Goal: Information Seeking & Learning: Learn about a topic

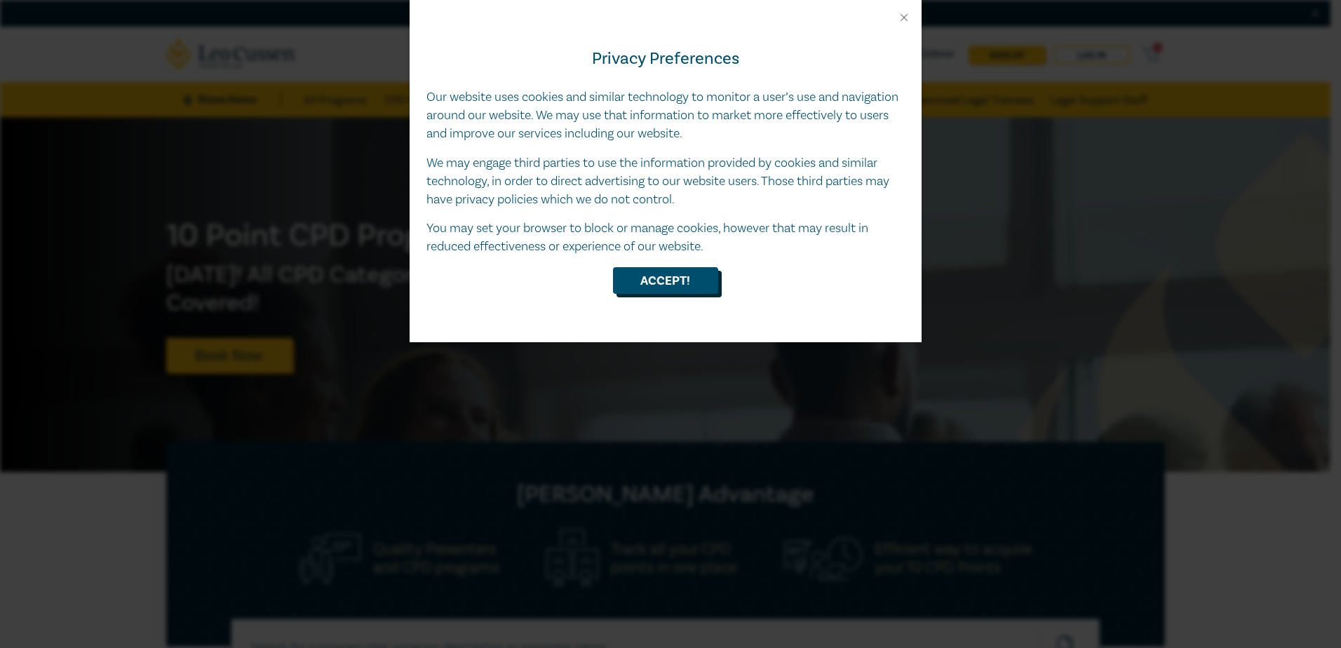
click at [698, 279] on button "Accept!" at bounding box center [665, 280] width 105 height 27
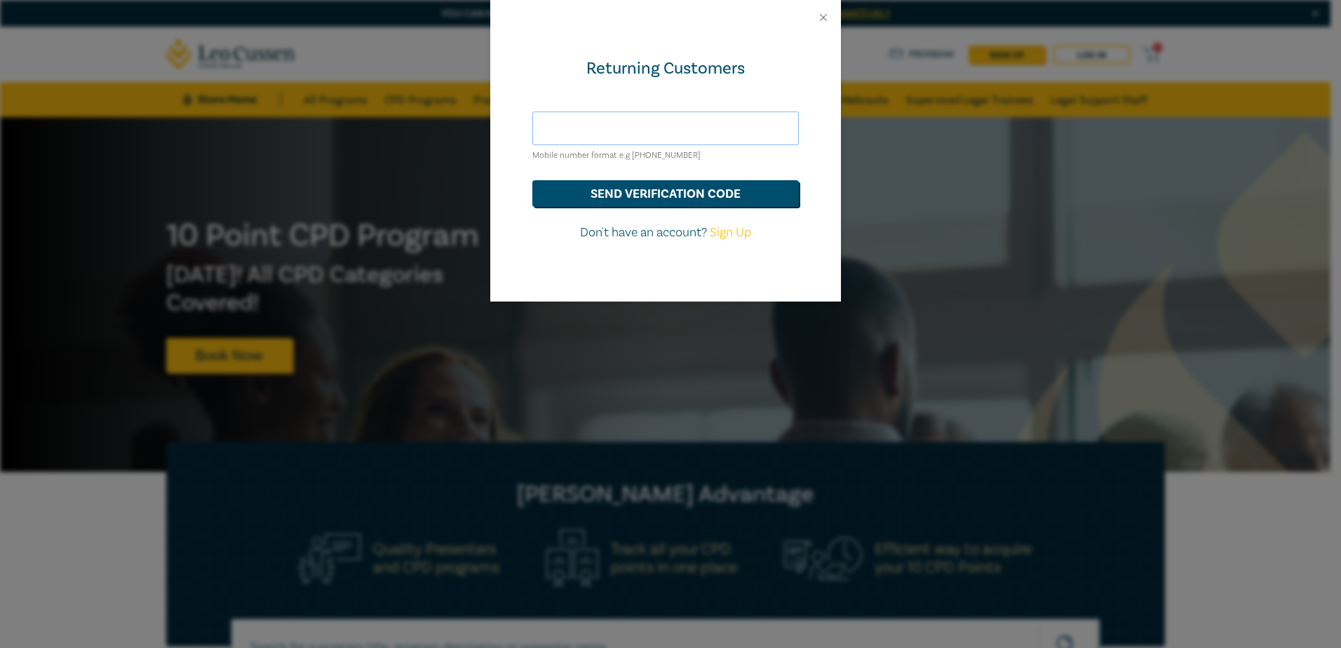
click at [610, 133] on input "text" at bounding box center [665, 129] width 267 height 34
type input "bradley.wykes@ttwoods.com.au"
click at [614, 195] on button "send verification code" at bounding box center [665, 193] width 267 height 27
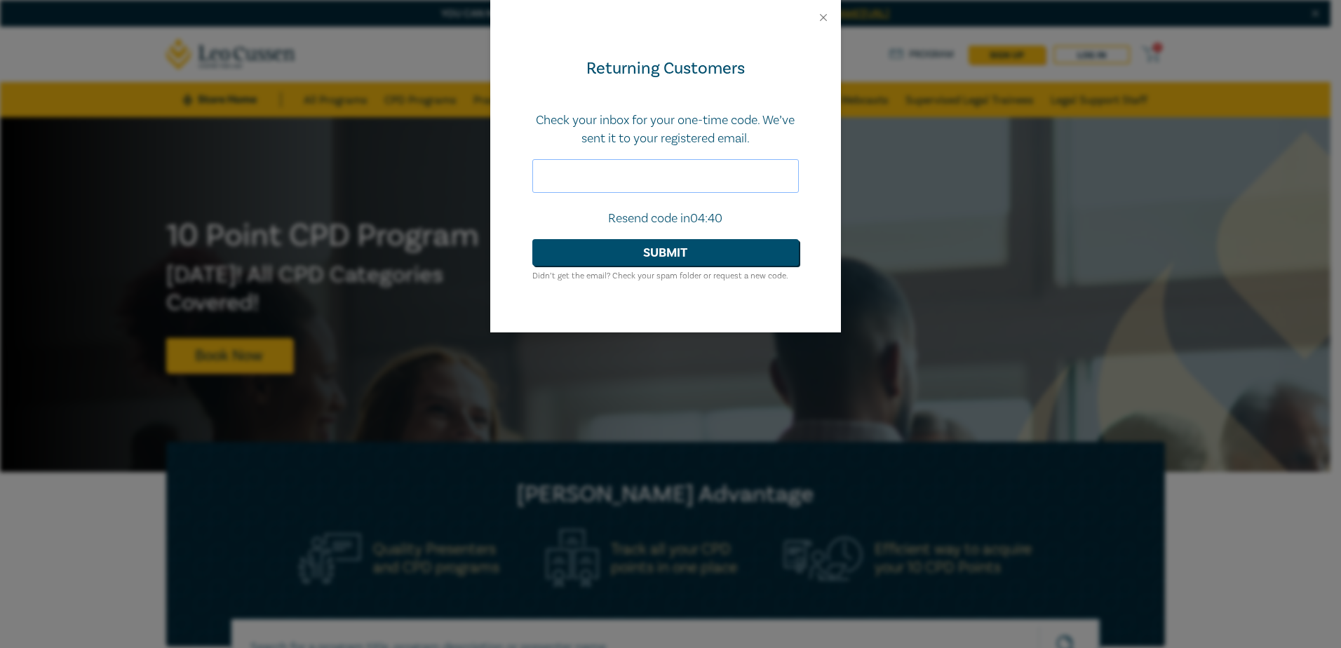
click at [572, 164] on input "text" at bounding box center [665, 176] width 267 height 34
paste input "536854"
type input "536854"
click at [654, 249] on button "Submit" at bounding box center [665, 252] width 267 height 27
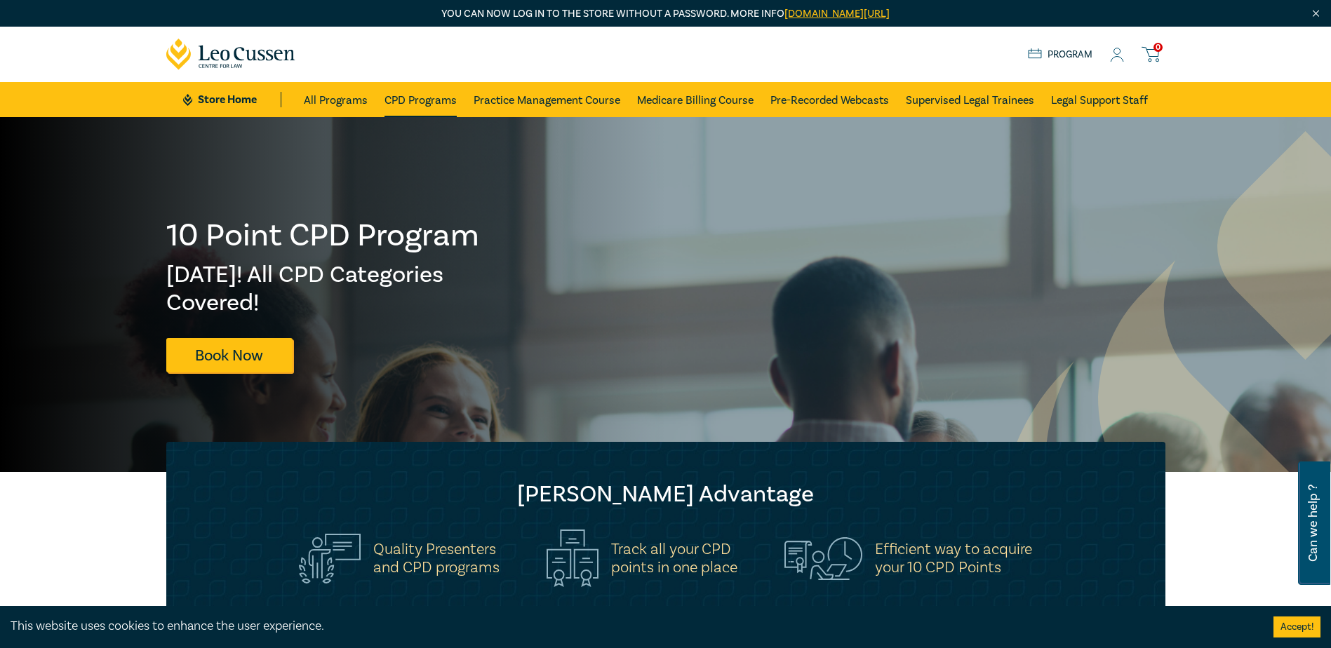
click at [416, 98] on link "CPD Programs" at bounding box center [420, 99] width 72 height 35
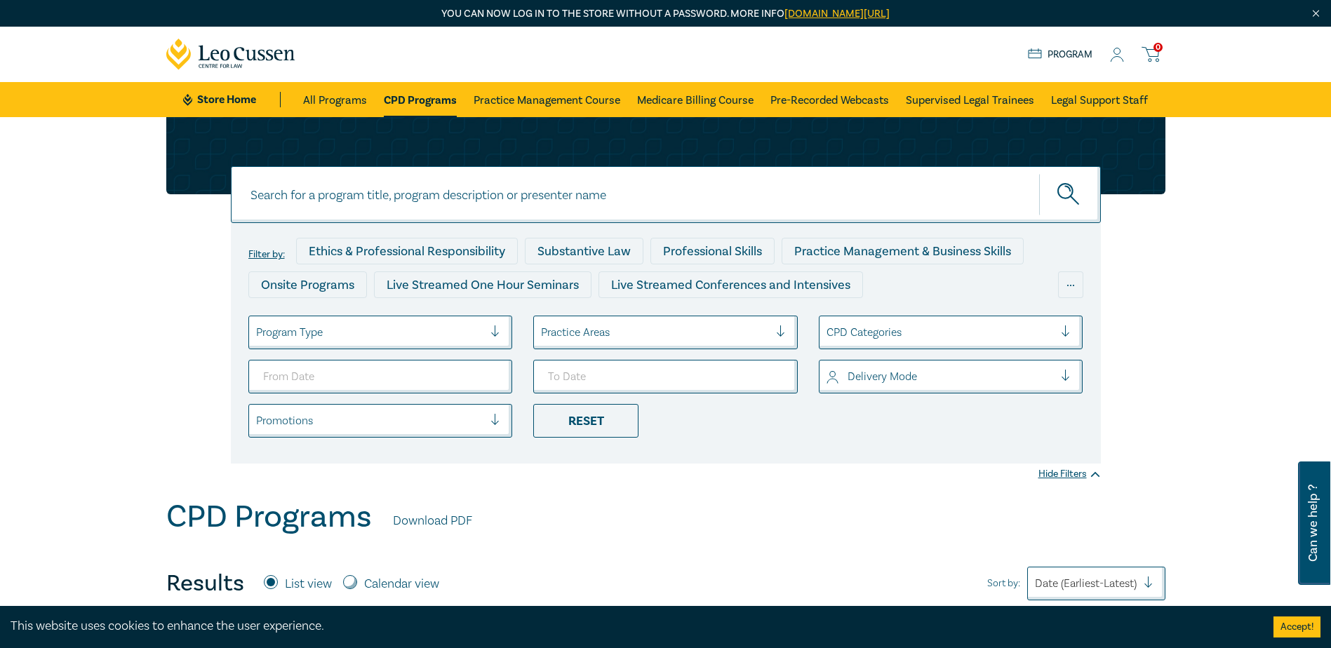
click at [496, 330] on div at bounding box center [500, 332] width 21 height 14
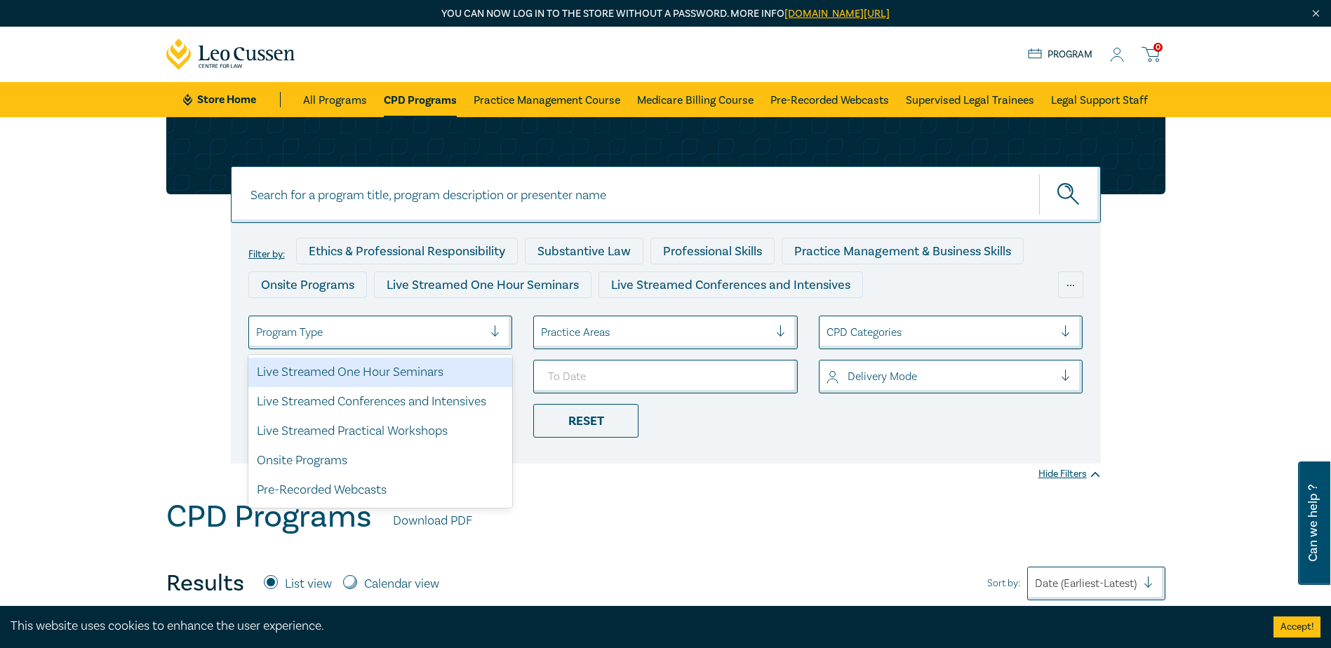
click at [494, 321] on div at bounding box center [500, 332] width 21 height 32
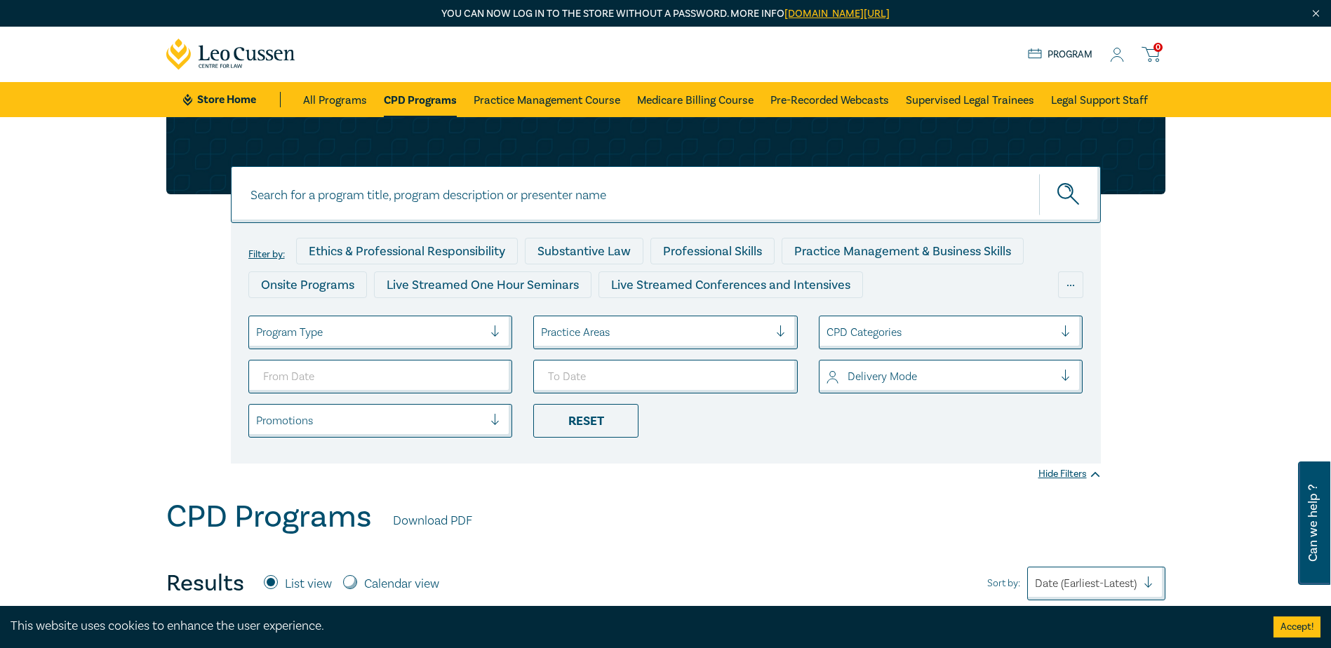
click at [887, 329] on div at bounding box center [940, 332] width 228 height 18
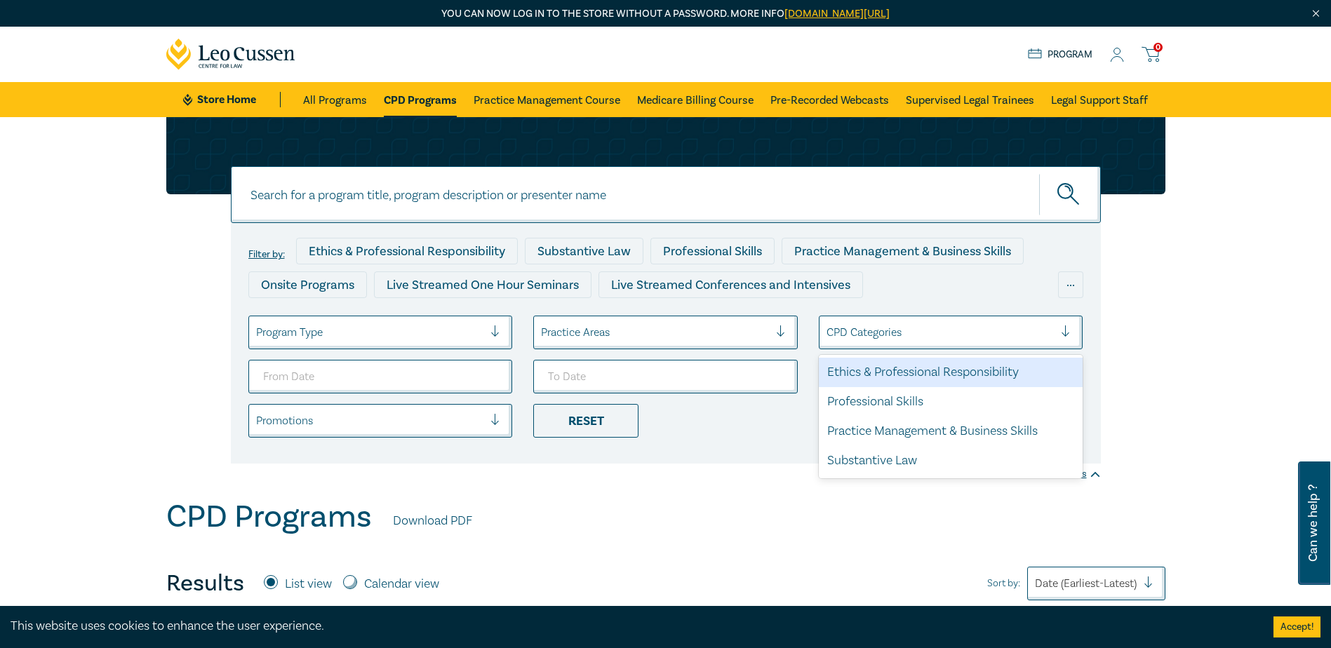
click at [887, 329] on div at bounding box center [940, 332] width 228 height 18
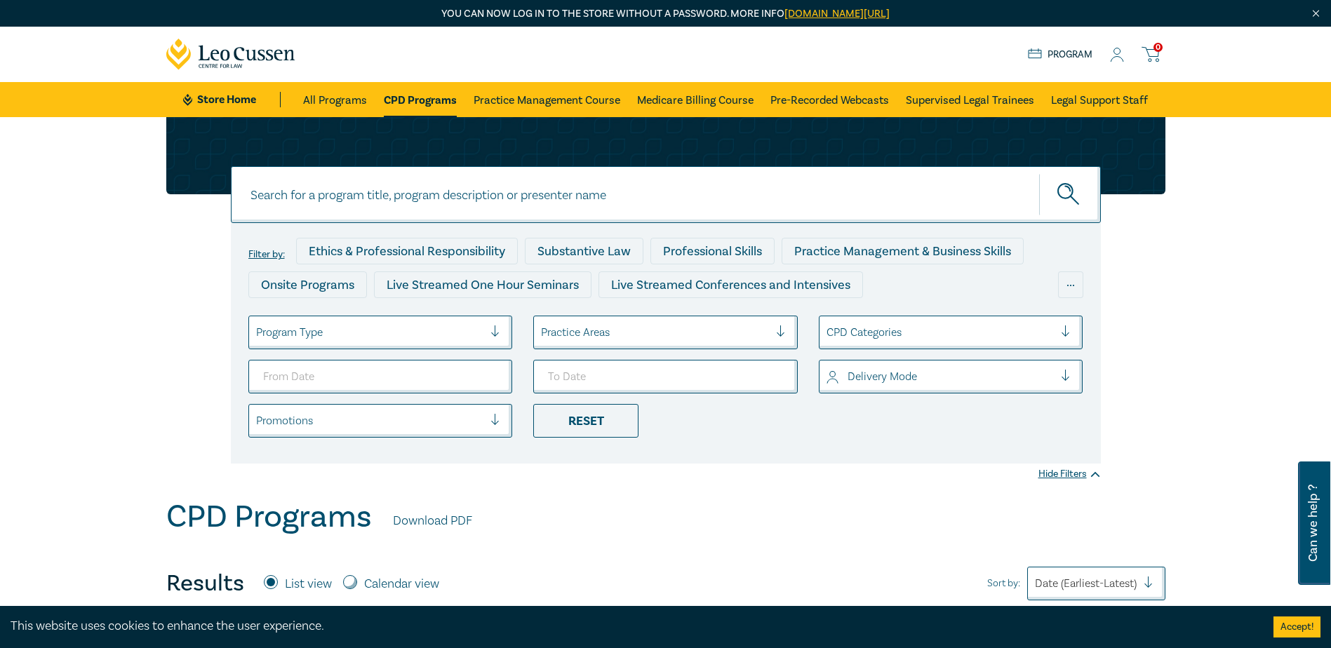
click at [739, 328] on div at bounding box center [655, 332] width 228 height 18
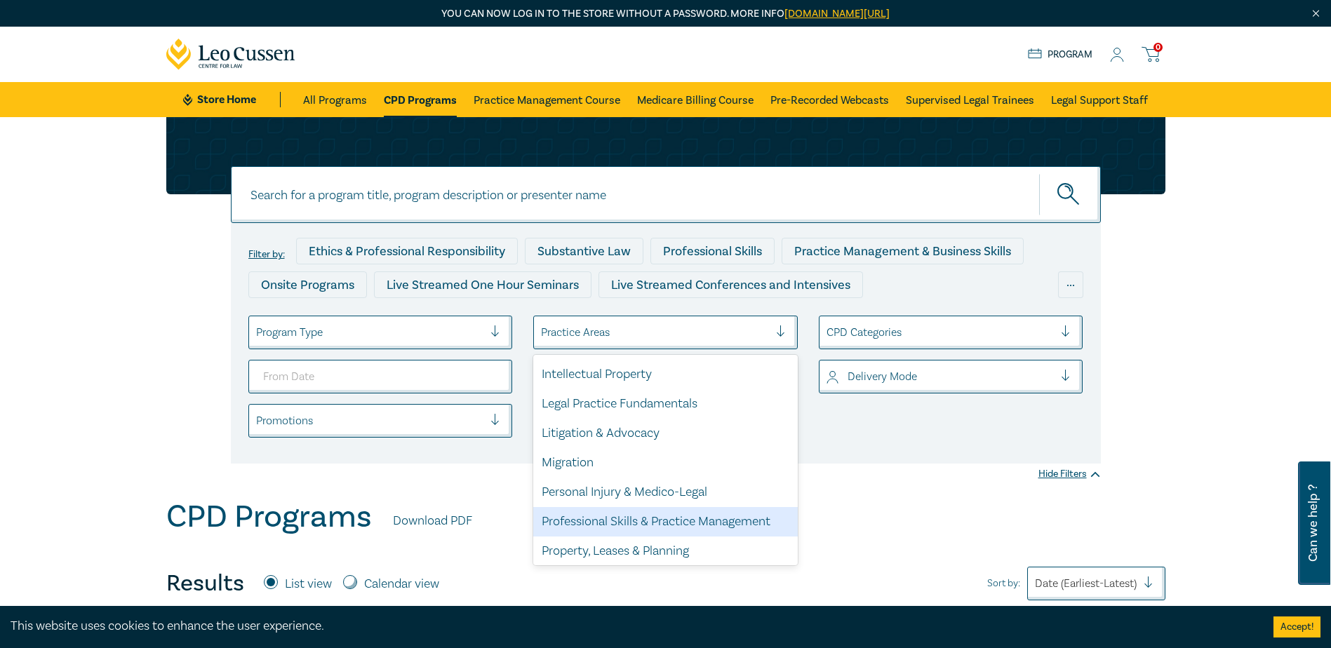
scroll to position [412, 0]
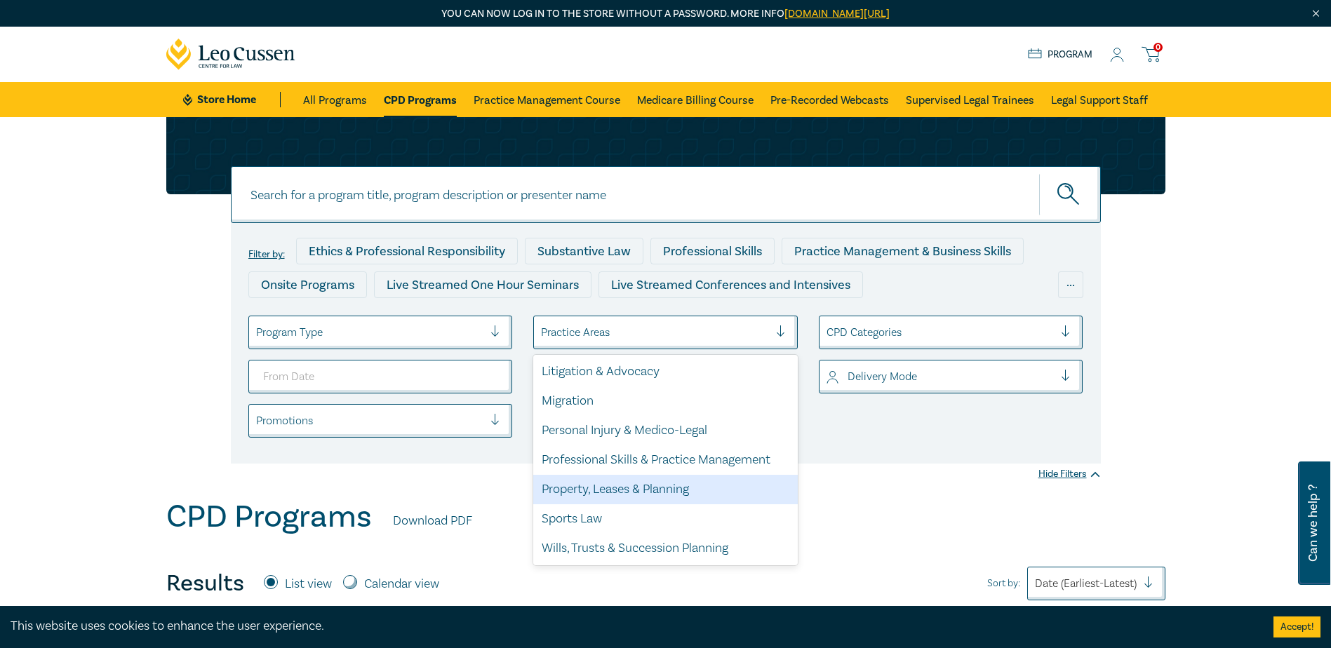
click at [682, 490] on div "Property, Leases & Planning" at bounding box center [665, 489] width 264 height 29
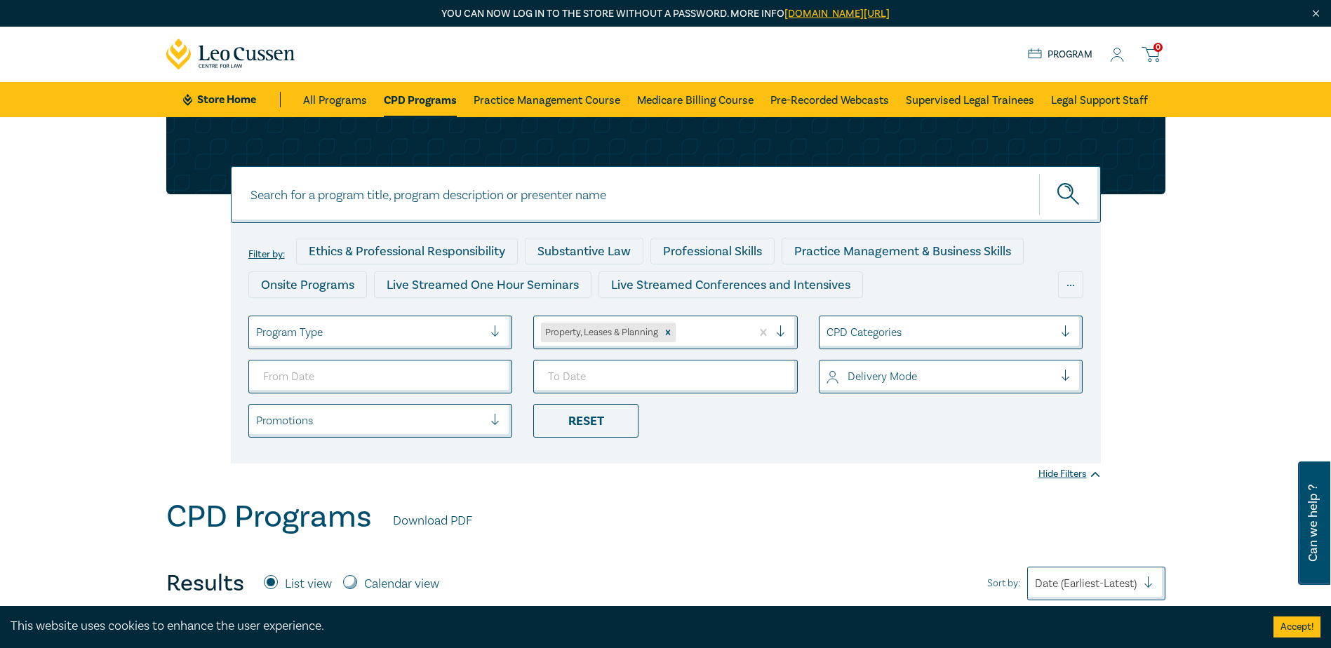
click at [779, 339] on div at bounding box center [786, 332] width 21 height 14
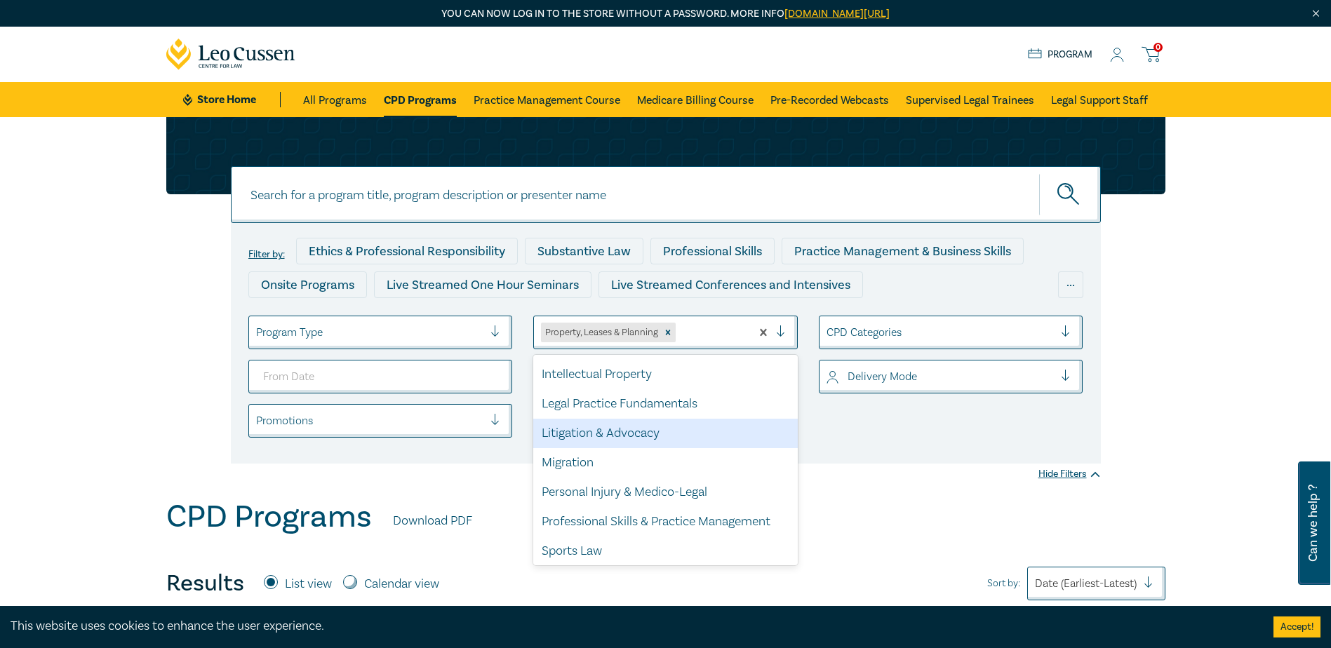
scroll to position [383, 0]
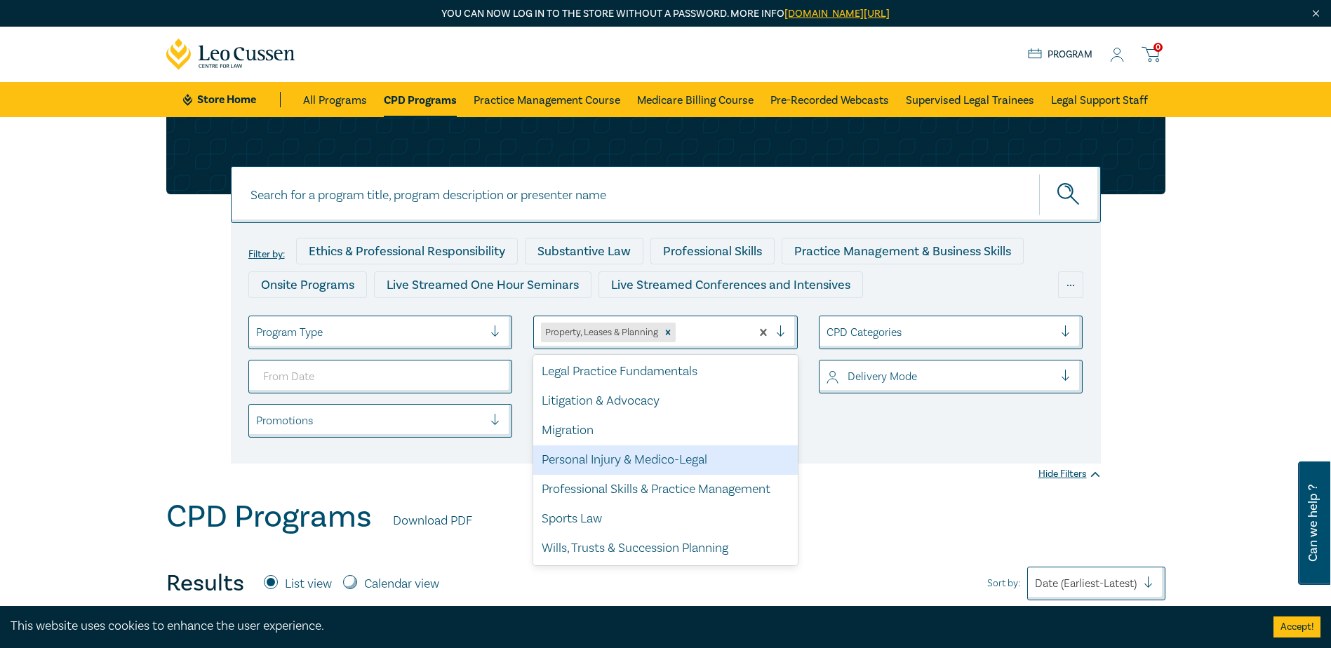
click at [896, 541] on div "CPD Programs Download PDF" at bounding box center [665, 520] width 999 height 43
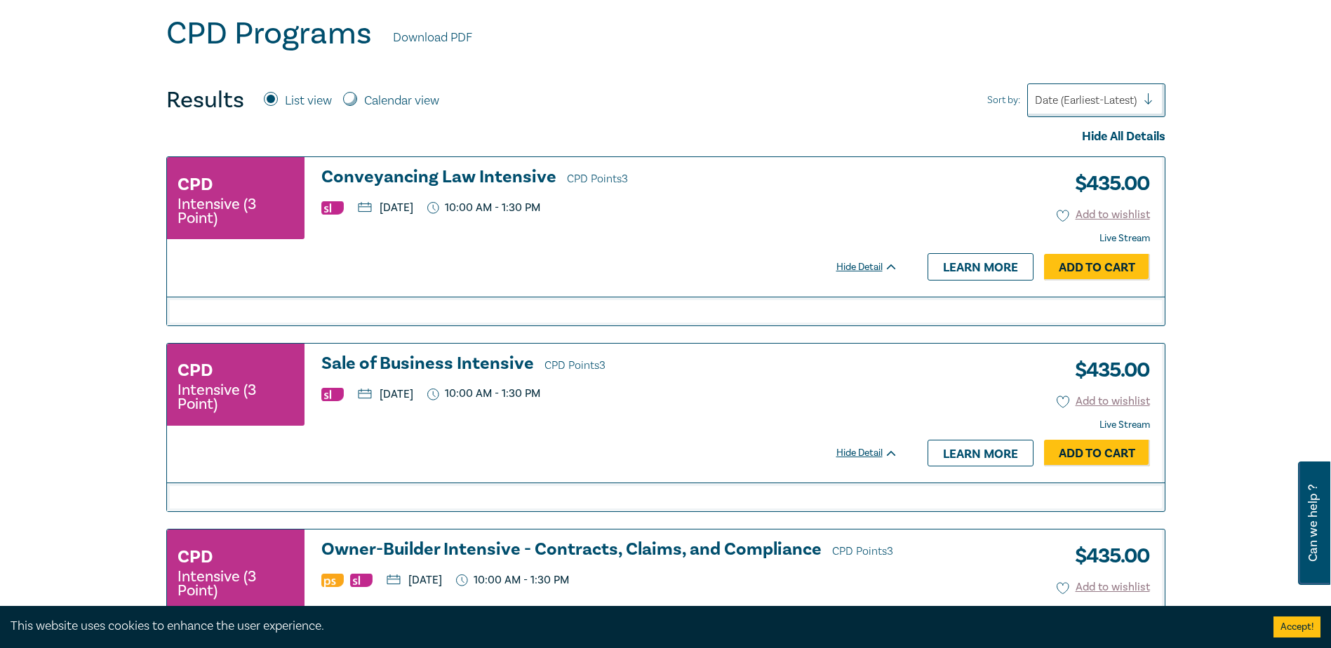
scroll to position [491, 0]
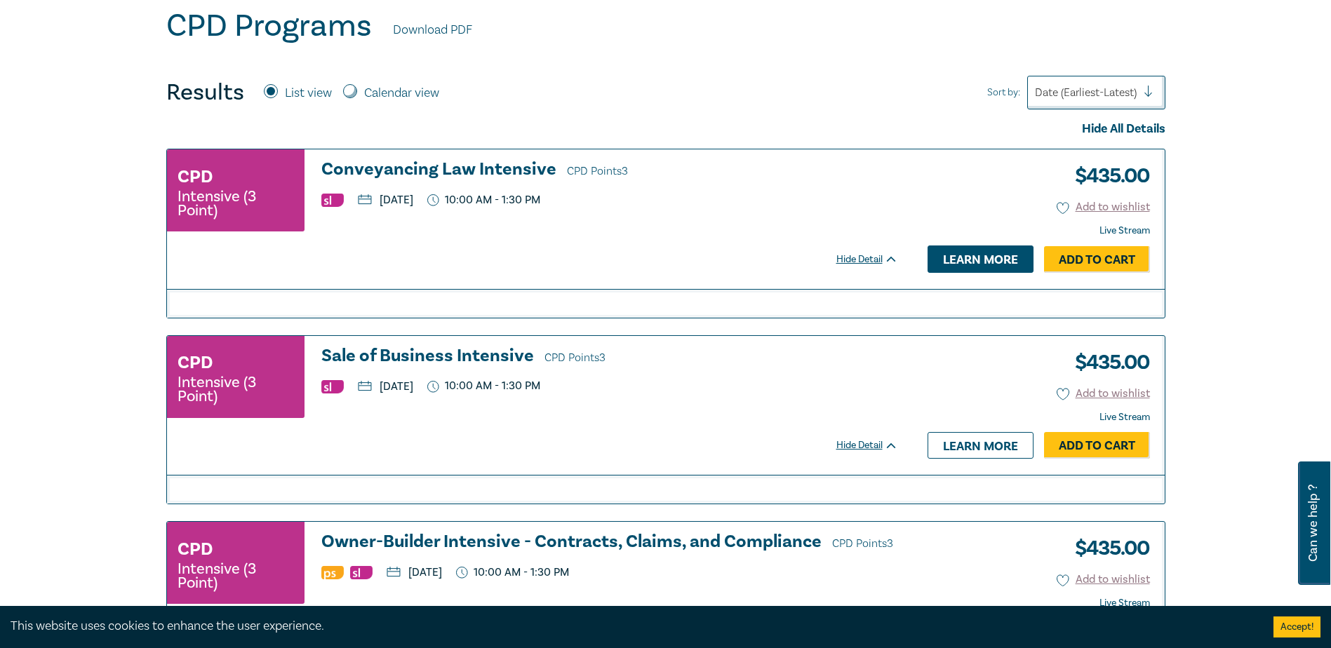
click at [964, 267] on link "Learn more" at bounding box center [980, 258] width 106 height 27
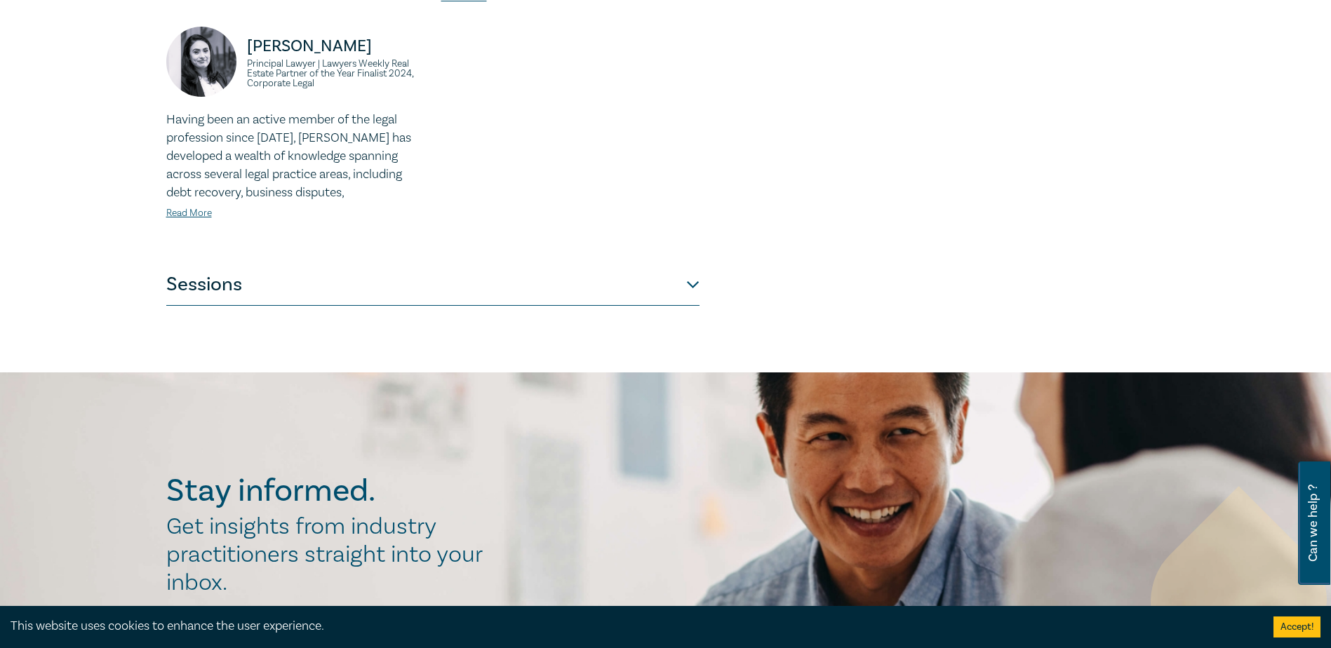
scroll to position [631, 0]
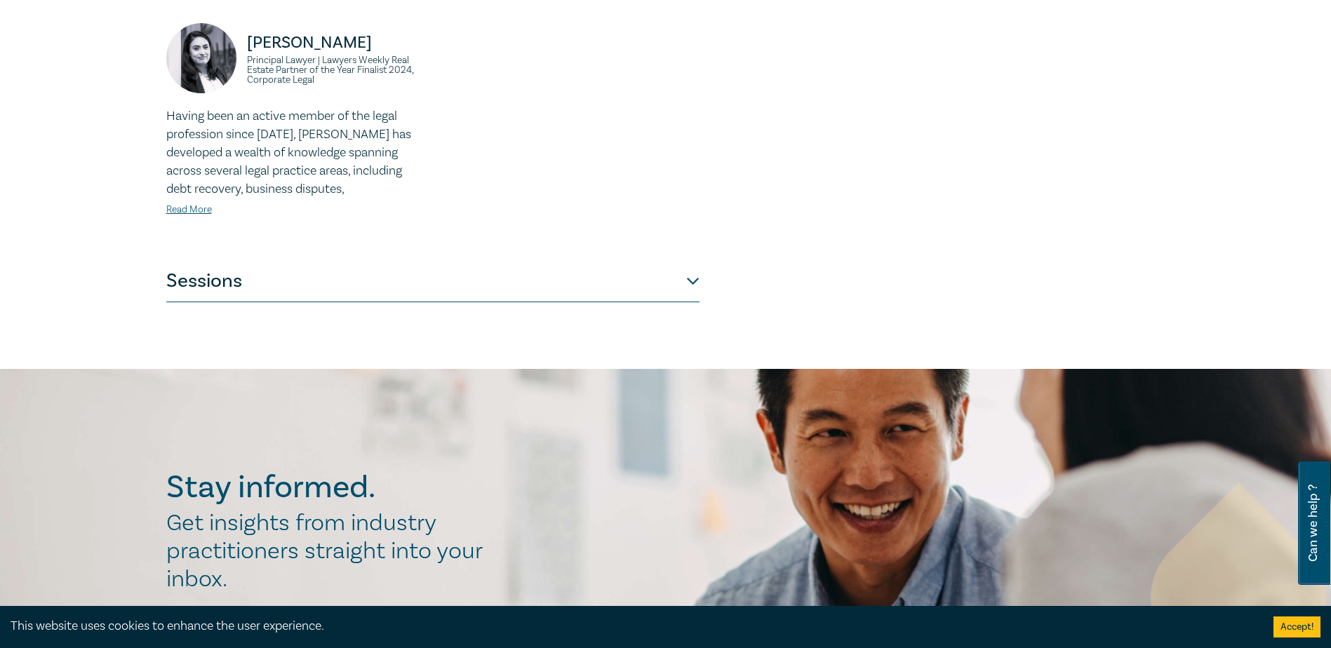
click at [689, 260] on button "Sessions" at bounding box center [432, 281] width 533 height 42
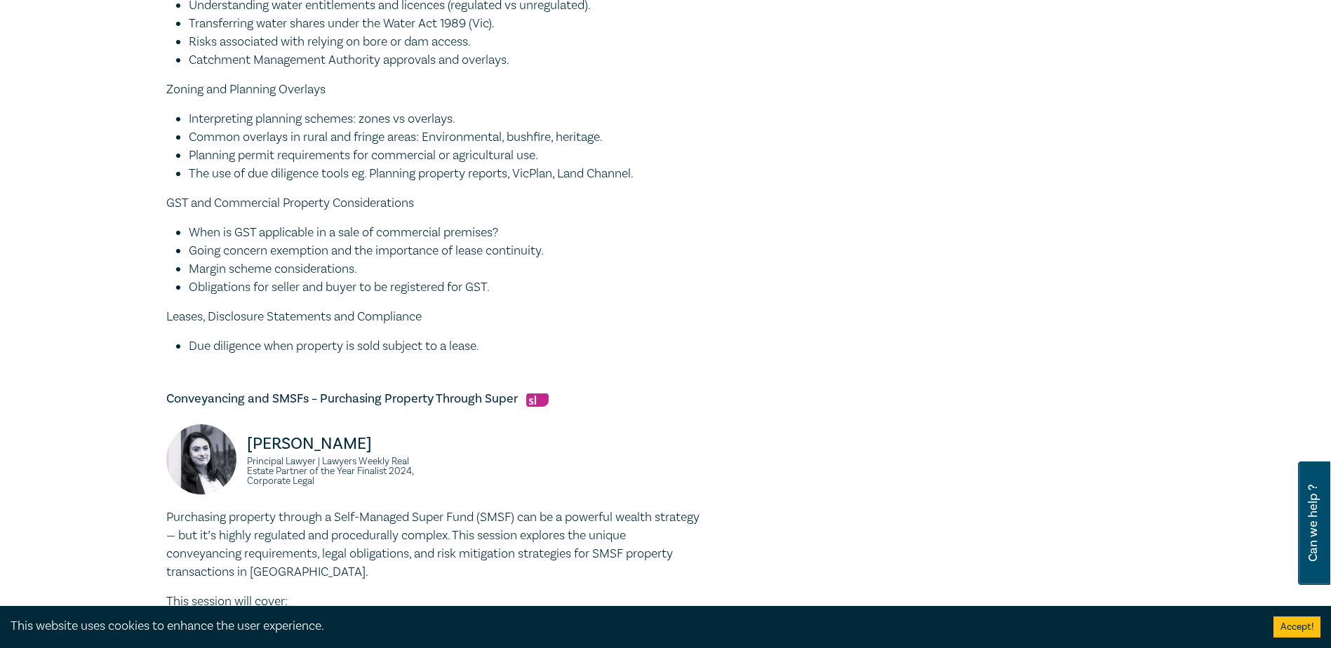
scroll to position [912, 0]
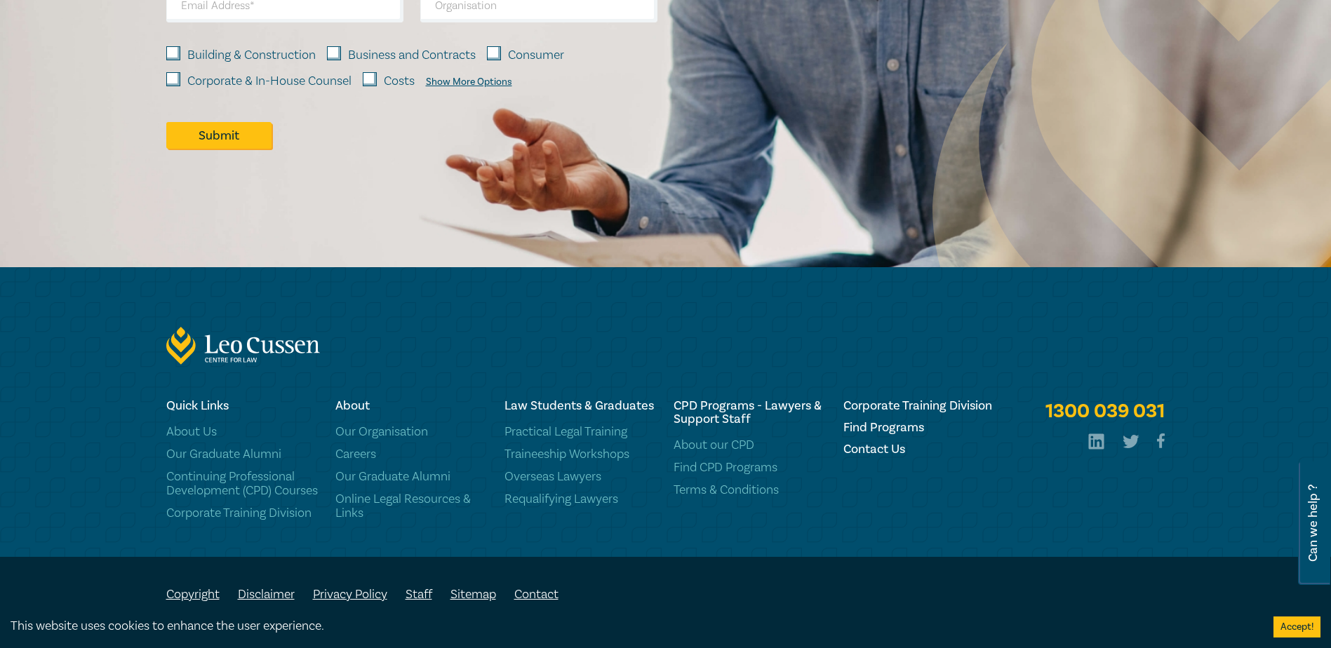
scroll to position [834, 0]
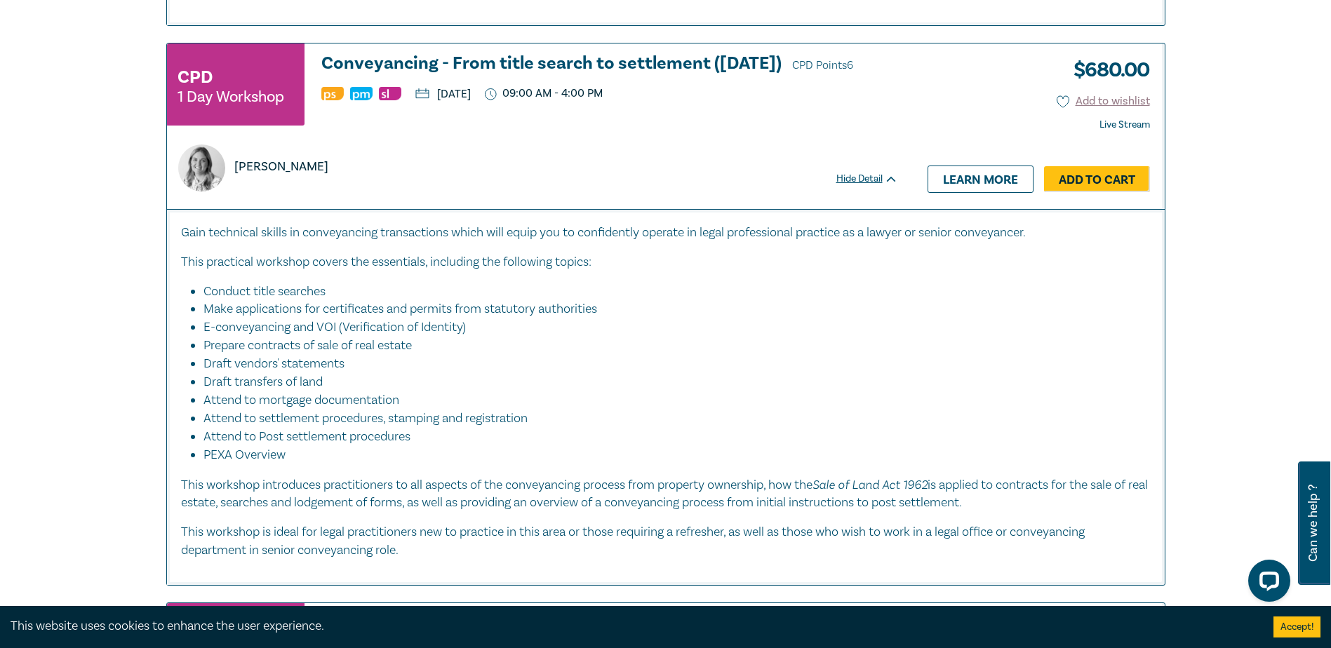
scroll to position [3717, 0]
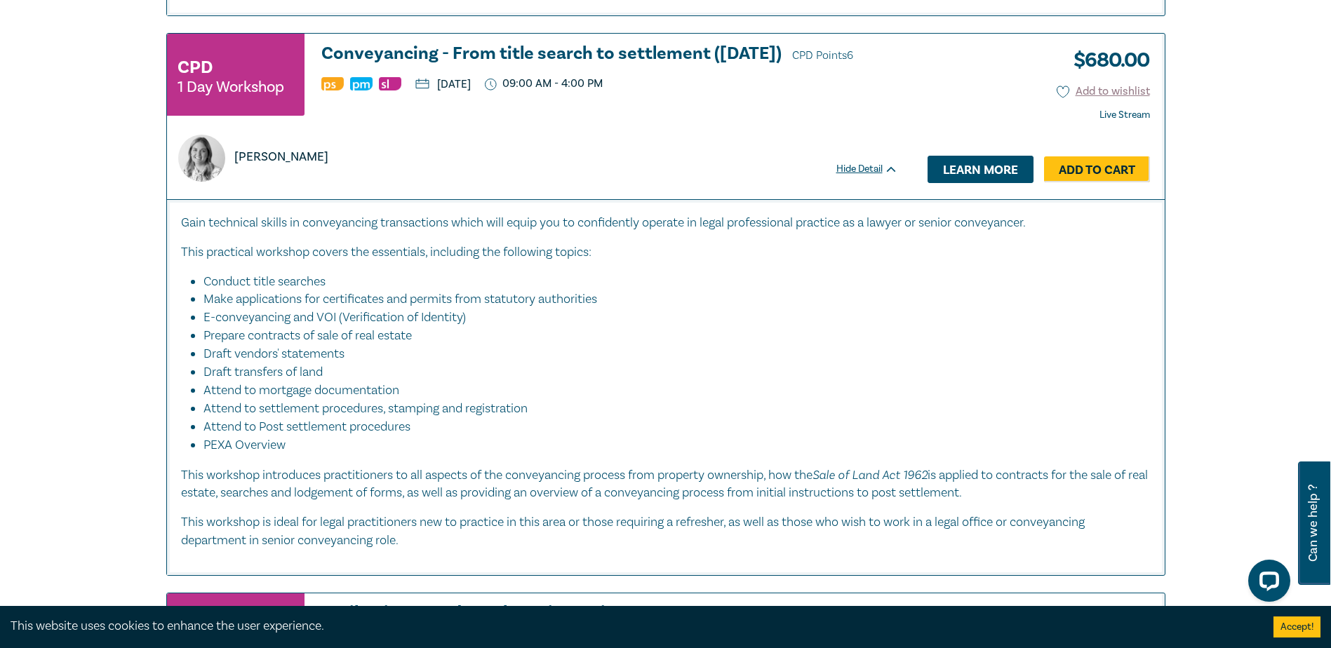
click at [960, 159] on link "Learn more" at bounding box center [980, 169] width 106 height 27
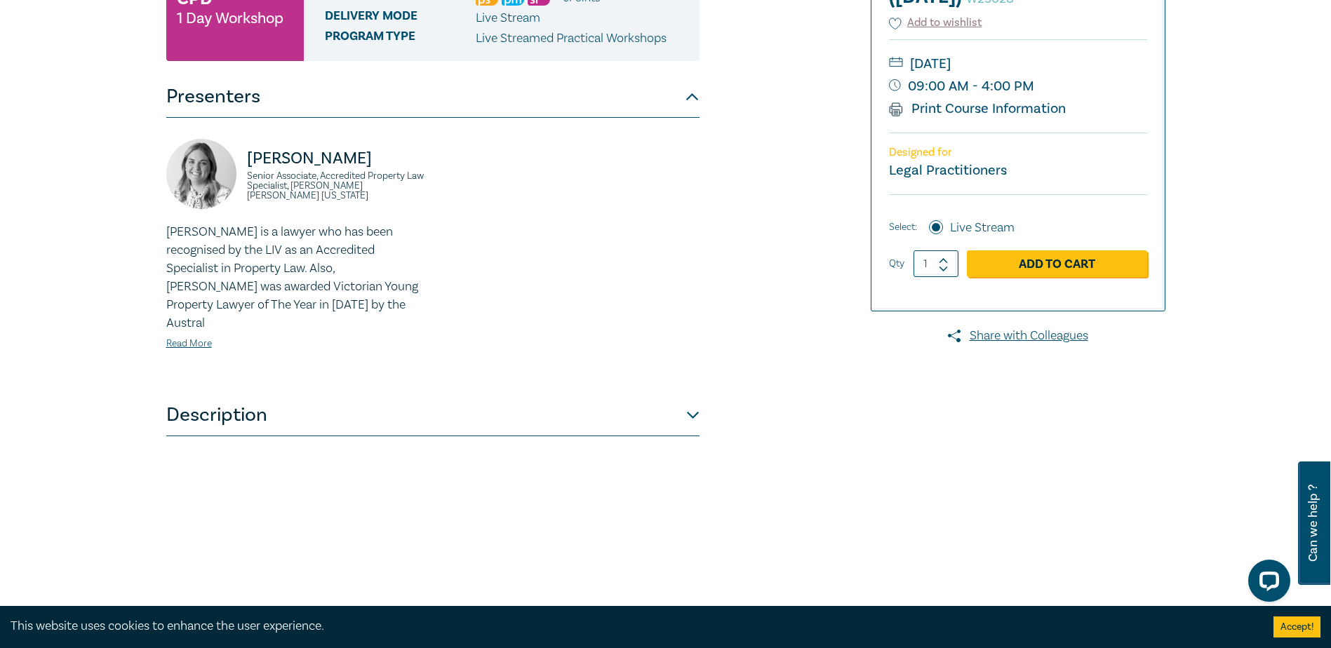
scroll to position [561, 0]
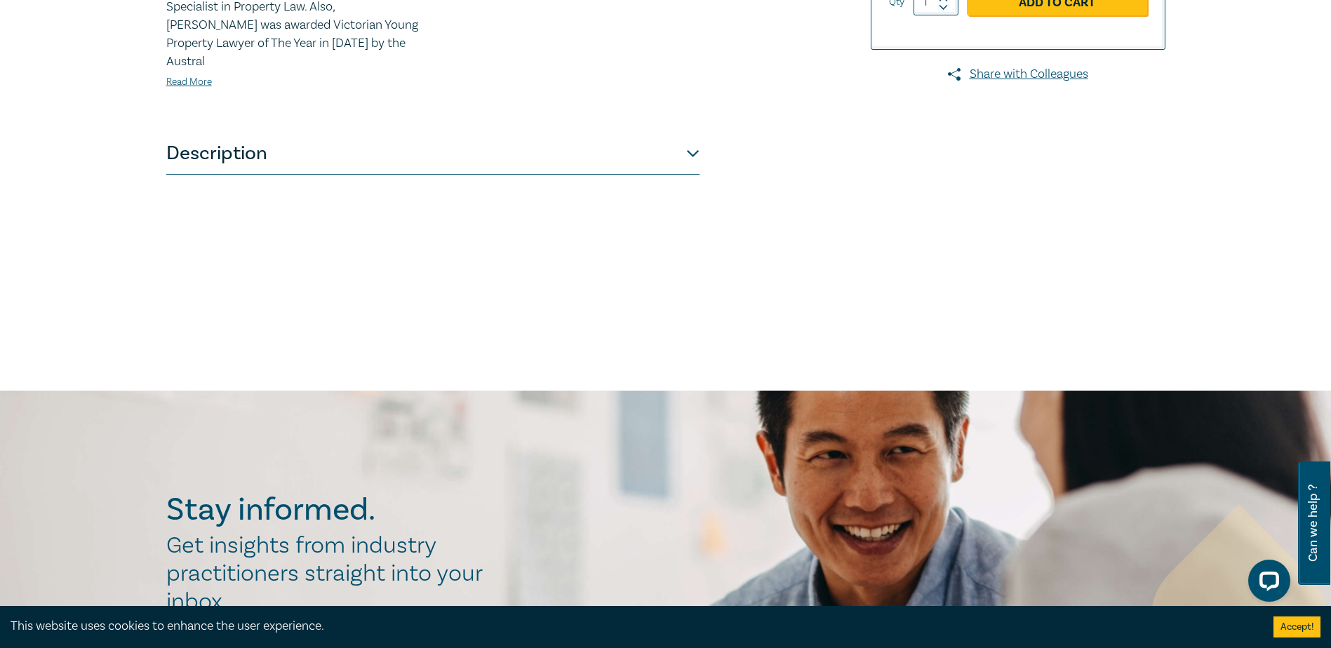
click at [692, 135] on button "Description" at bounding box center [432, 154] width 533 height 42
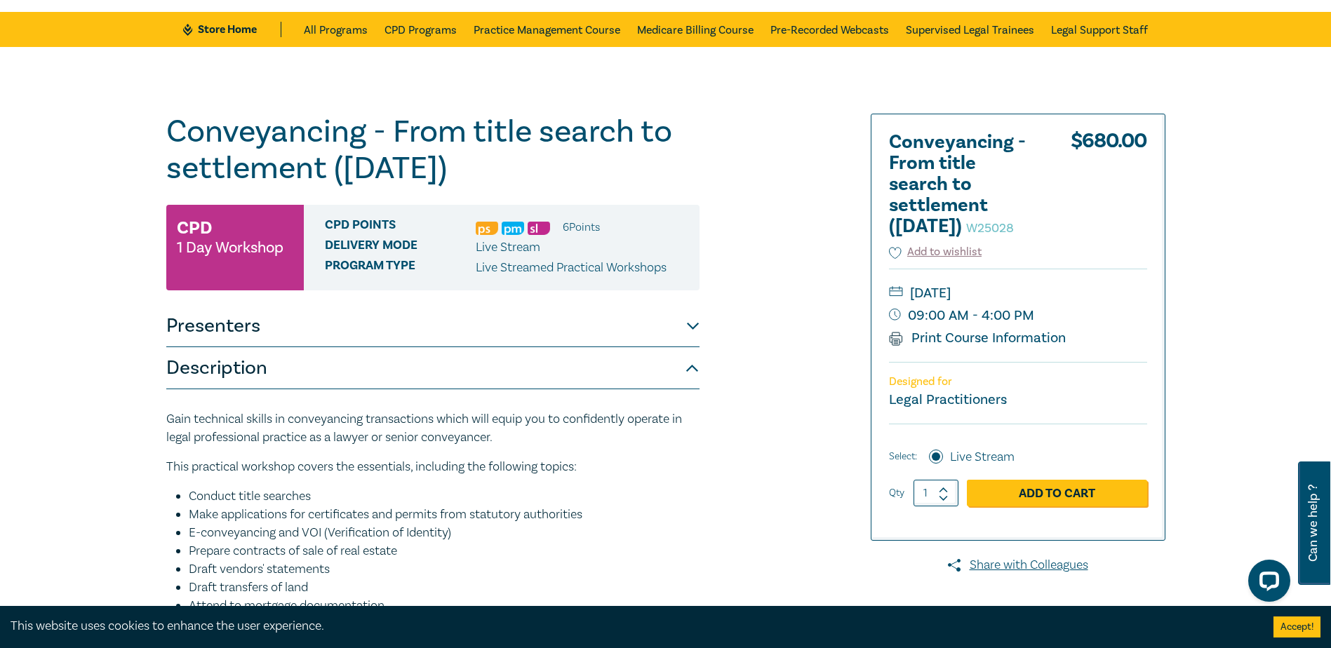
scroll to position [140, 0]
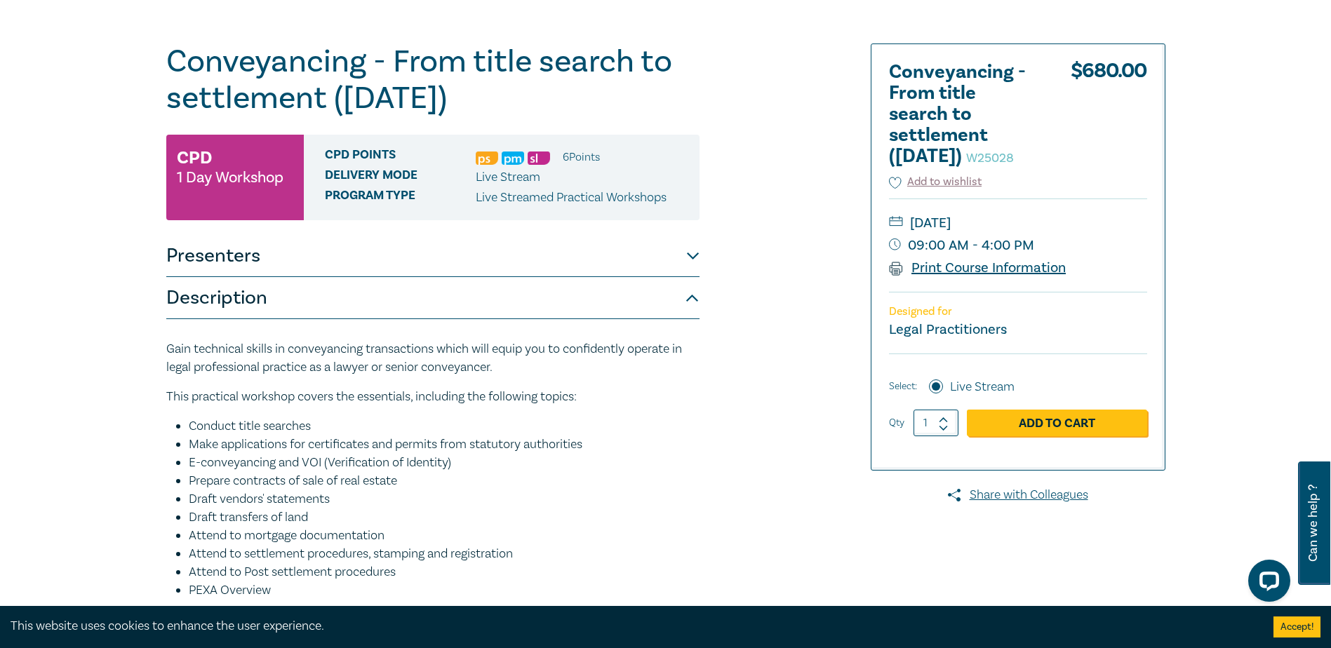
click at [940, 277] on link "Print Course Information" at bounding box center [977, 268] width 177 height 18
click at [687, 253] on button "Presenters" at bounding box center [432, 256] width 533 height 42
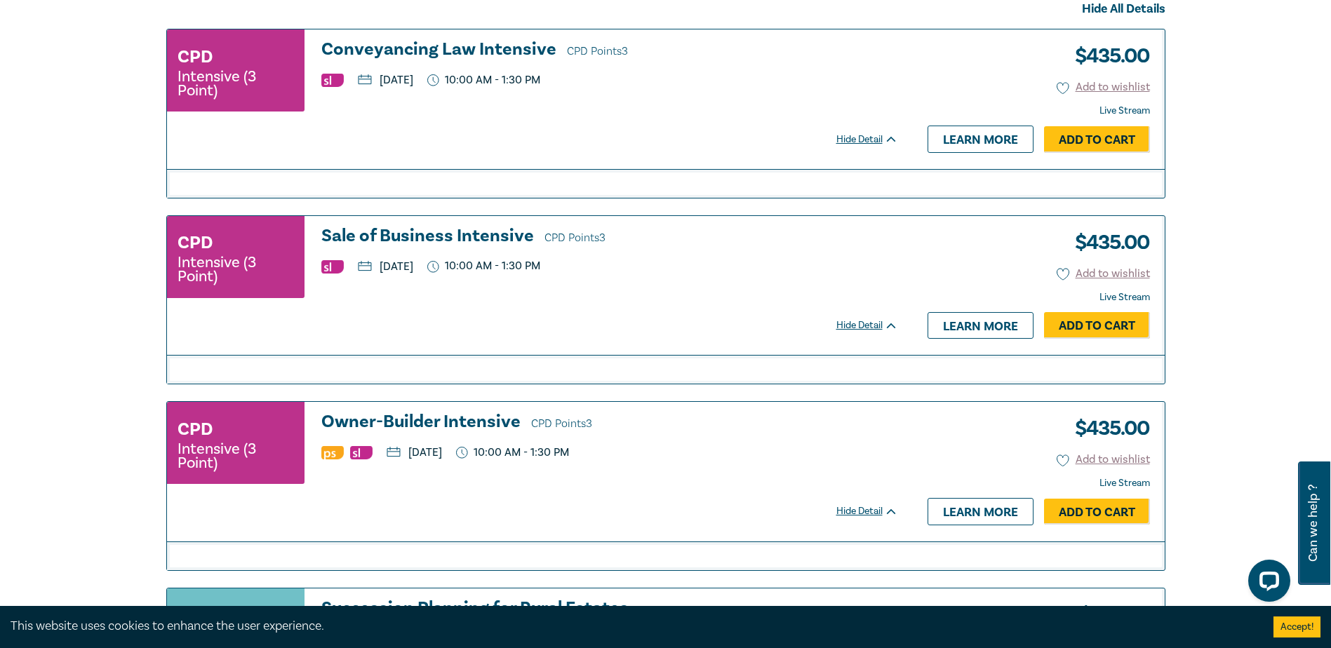
scroll to position [555, 0]
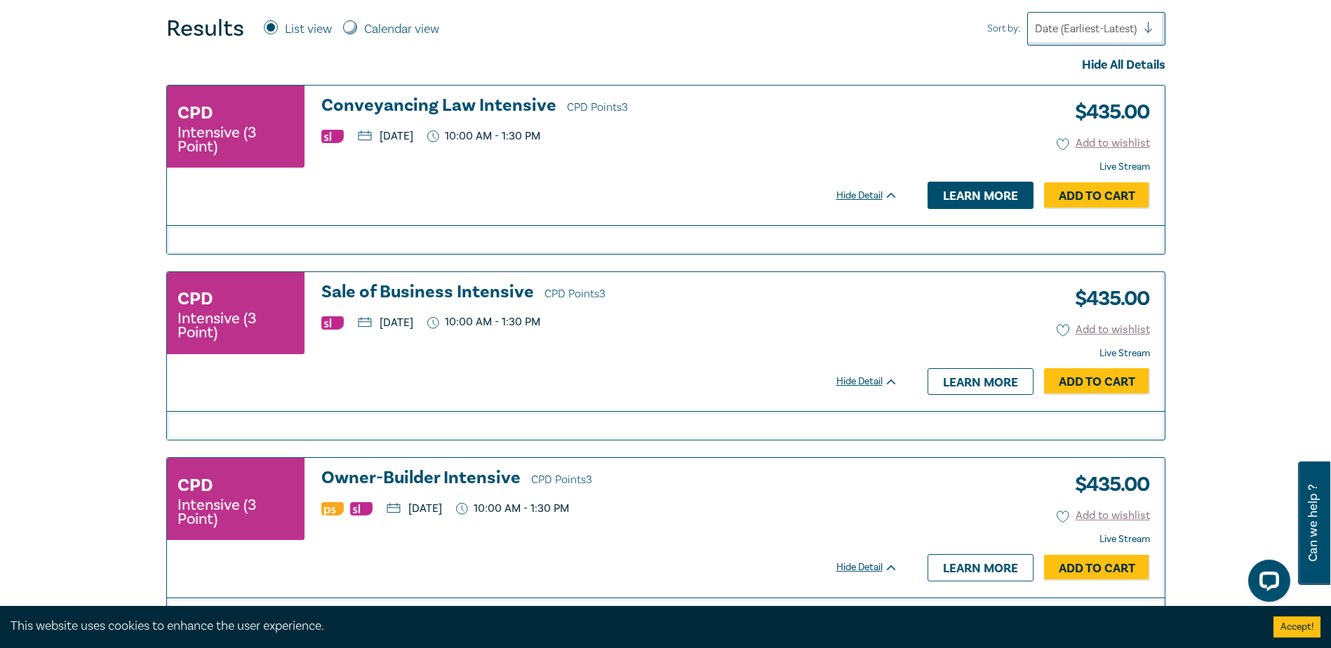
click at [940, 196] on link "Learn more" at bounding box center [980, 195] width 106 height 27
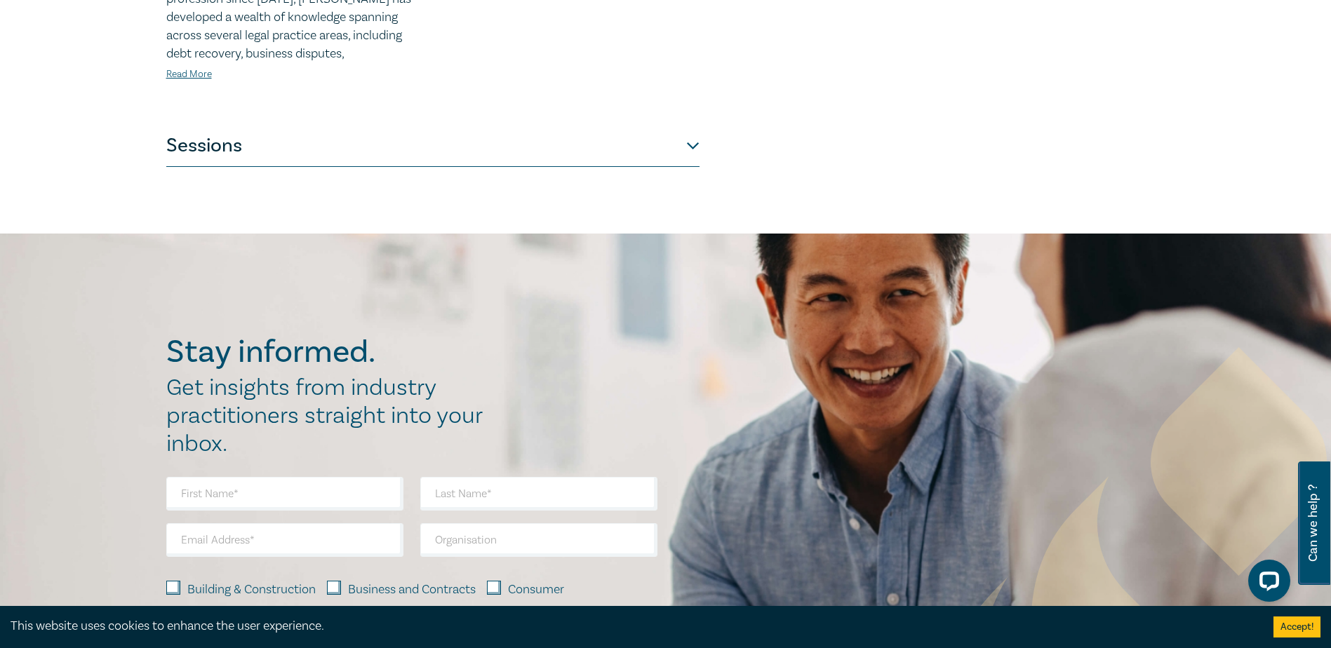
scroll to position [772, 0]
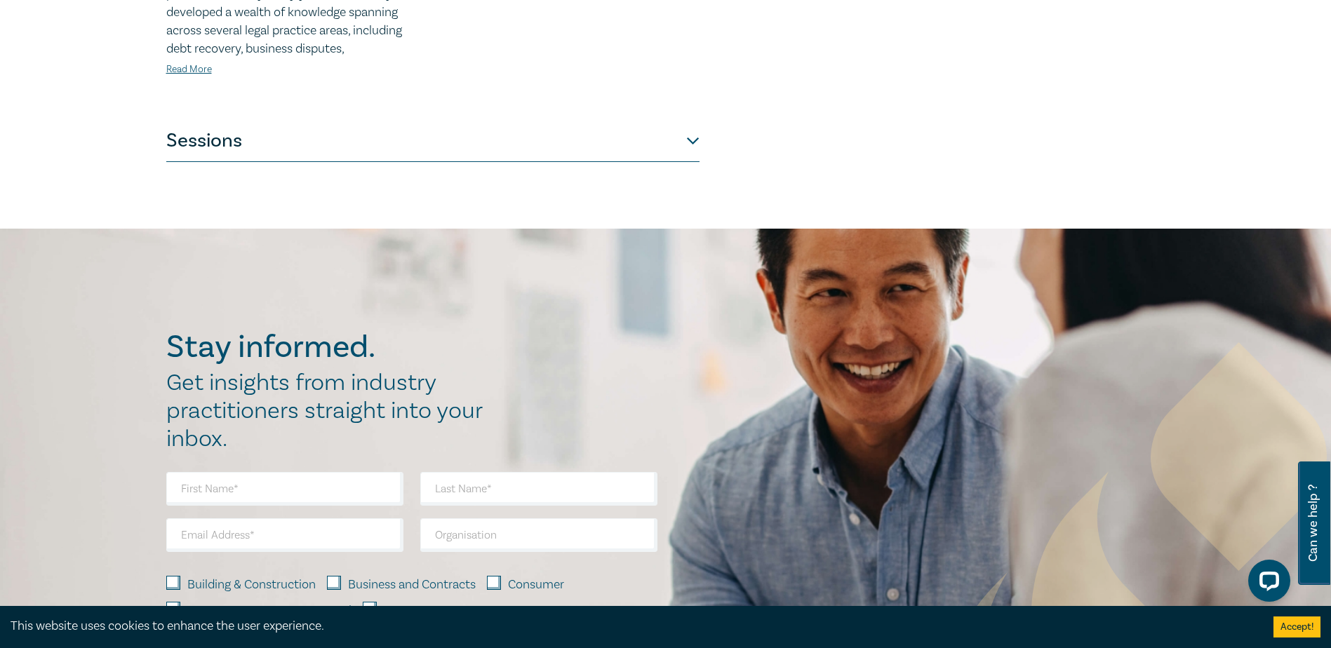
click at [694, 123] on button "Sessions" at bounding box center [432, 141] width 533 height 42
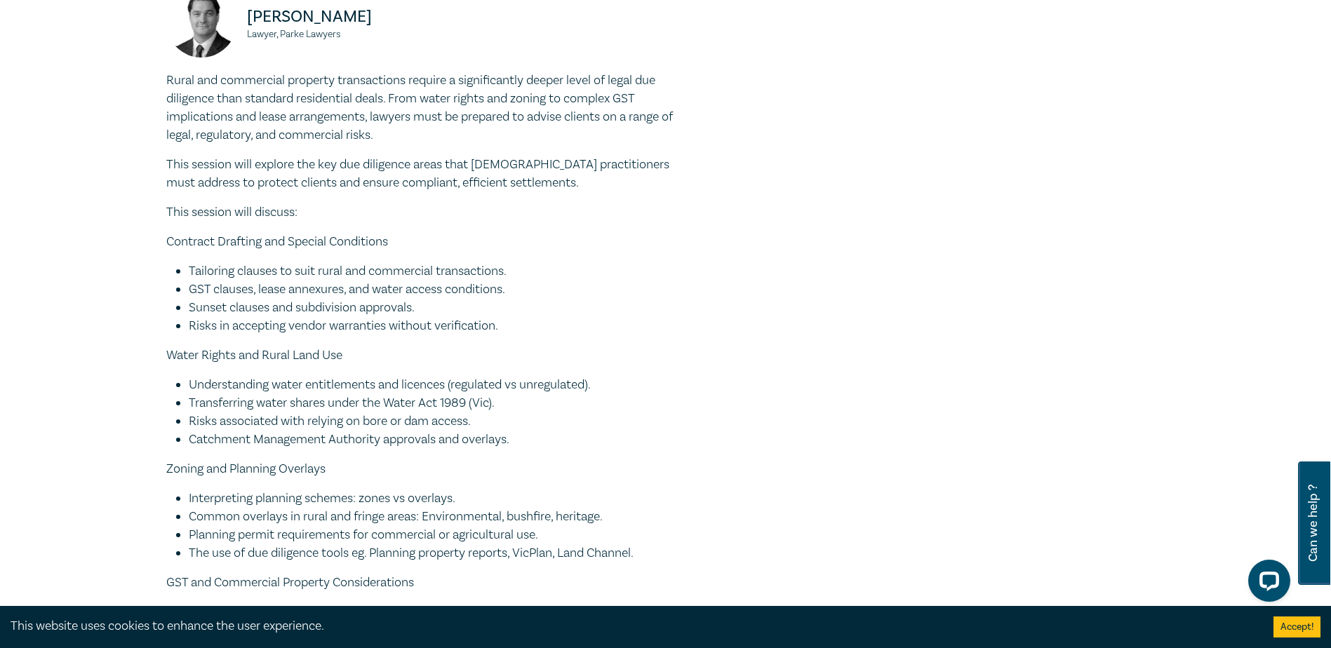
scroll to position [1186, 0]
